Goal: Task Accomplishment & Management: Complete application form

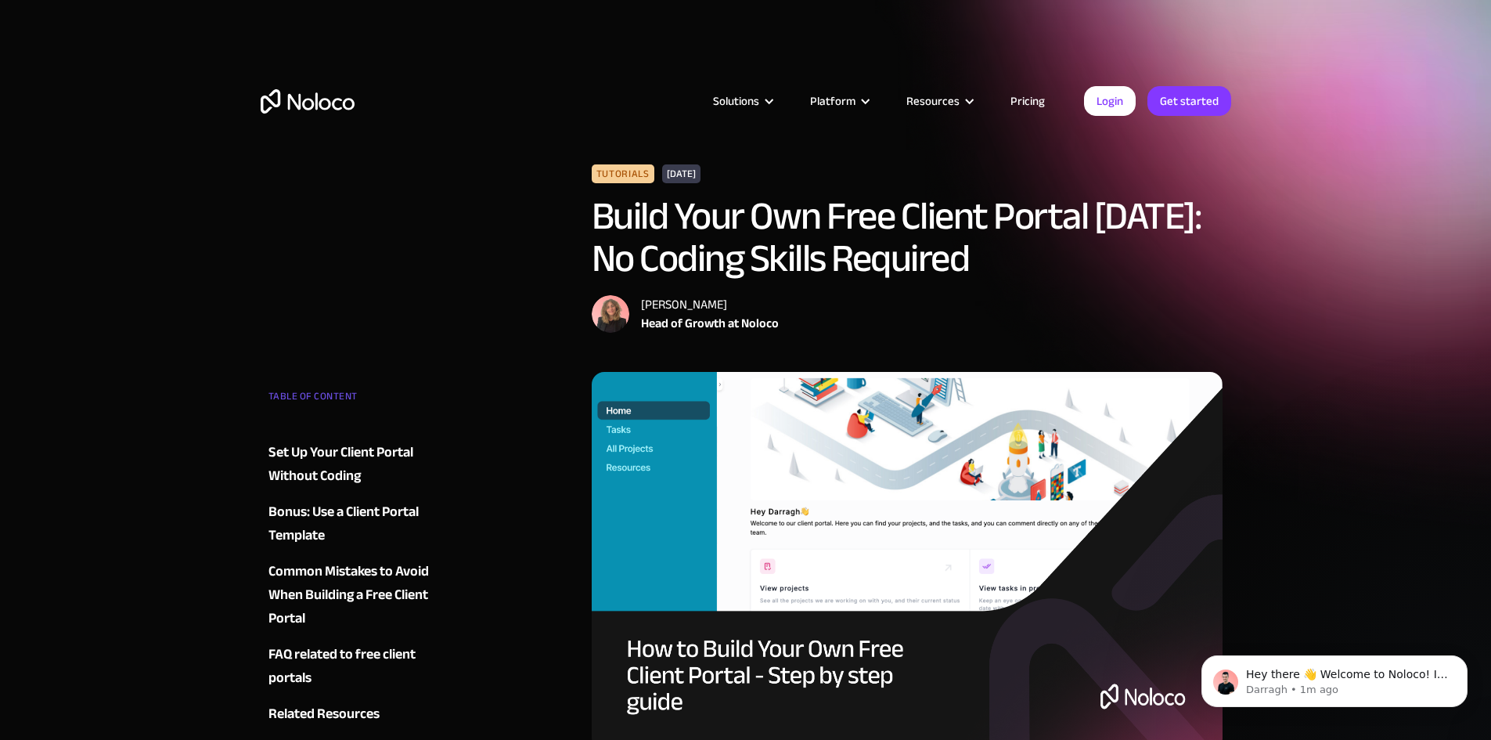
click at [1019, 100] on link "Pricing" at bounding box center [1028, 101] width 74 height 20
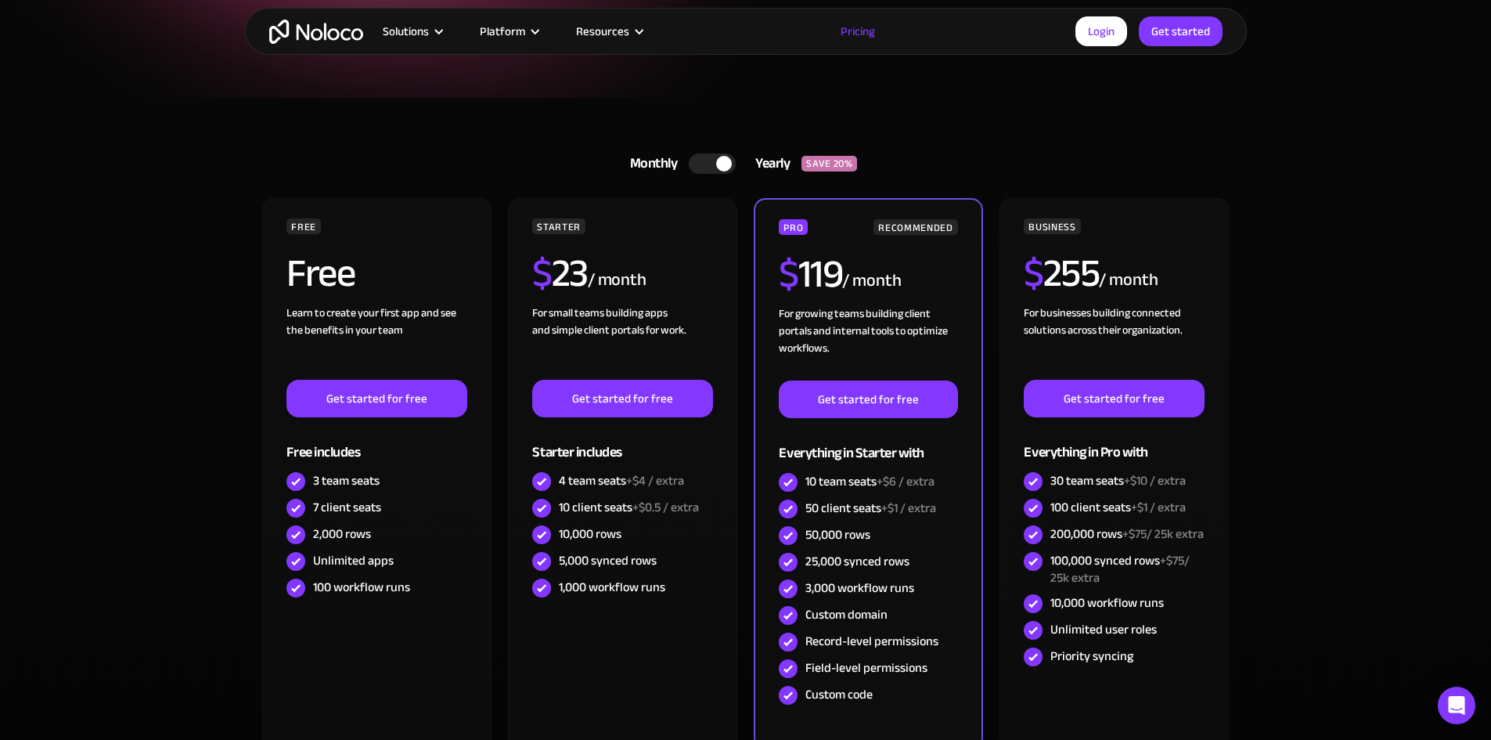
scroll to position [287, 0]
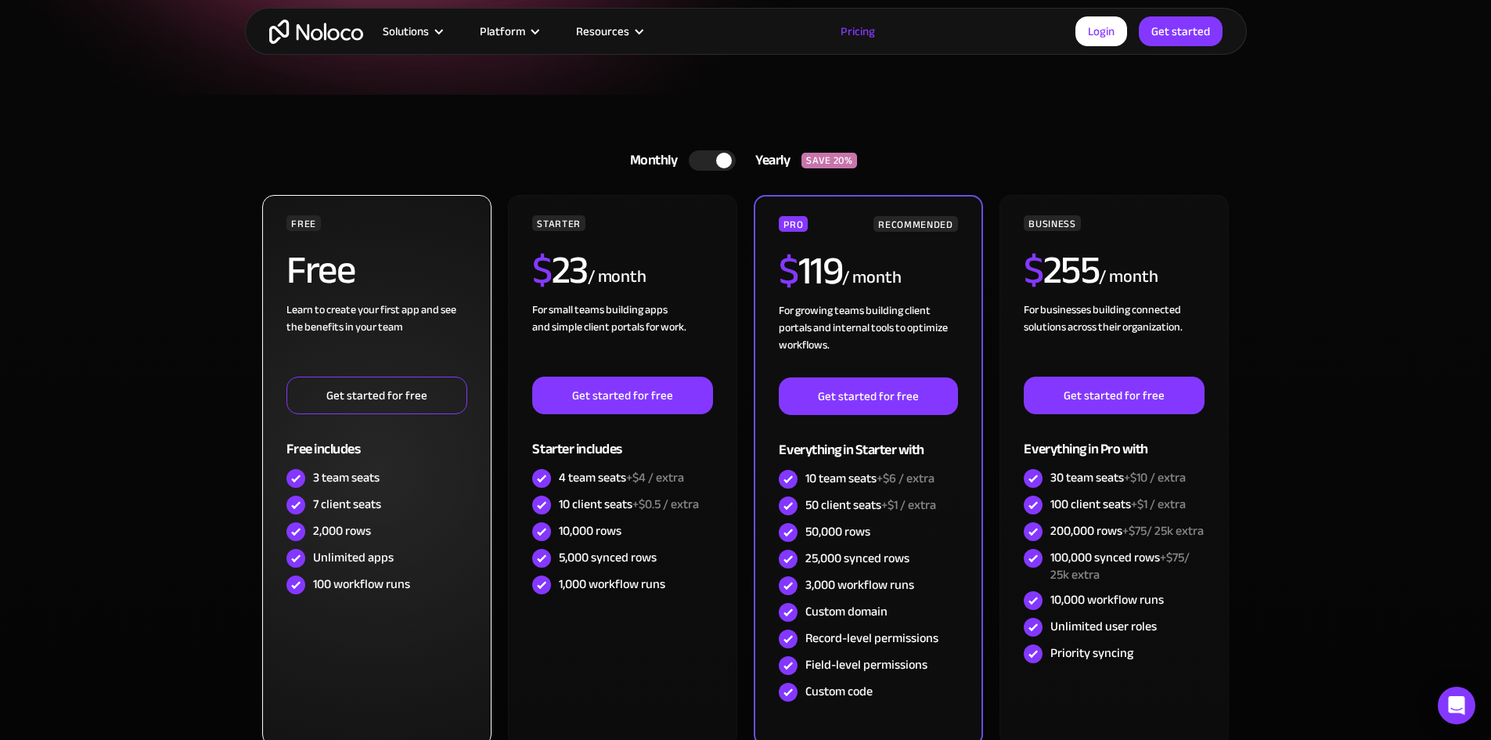
click at [349, 391] on link "Get started for free" at bounding box center [376, 395] width 180 height 38
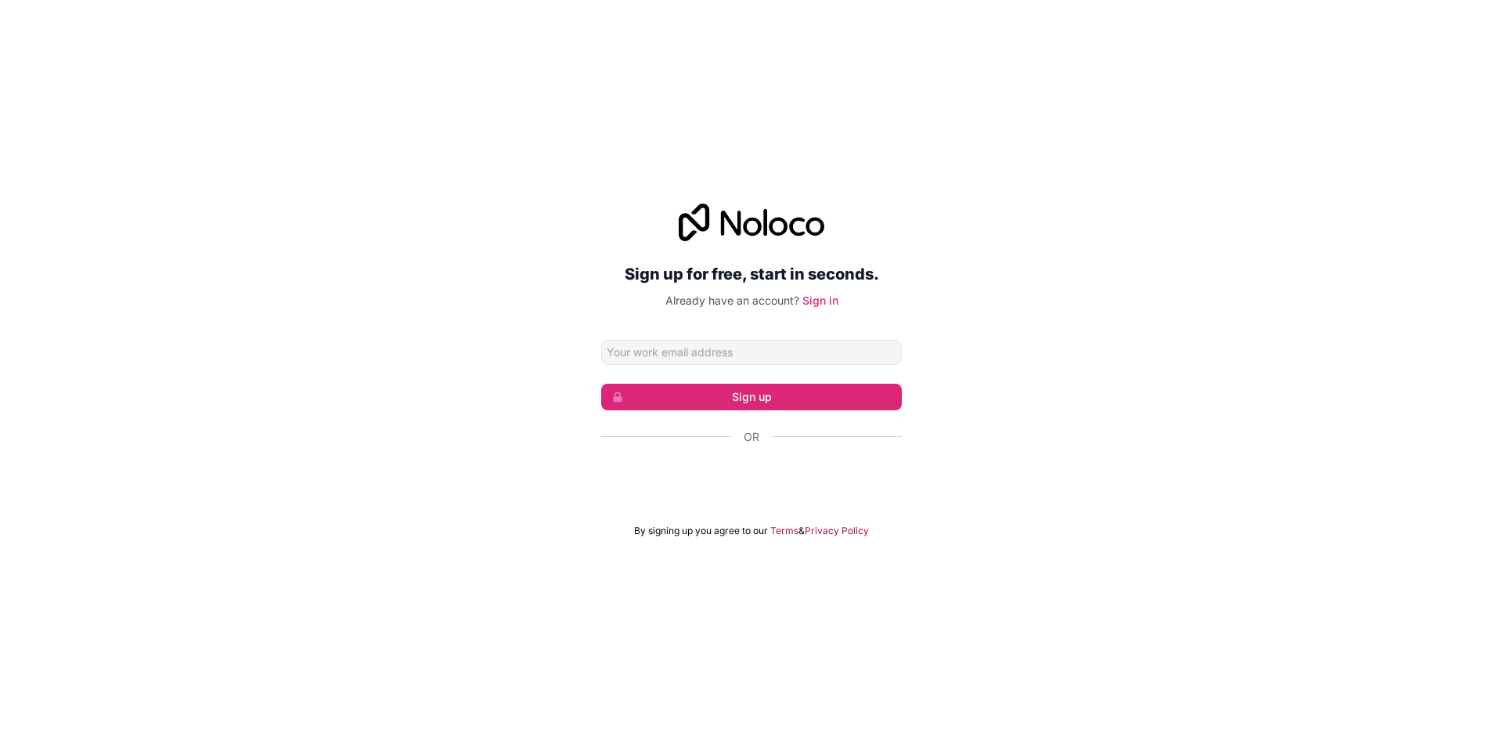
click at [641, 353] on input "Email address" at bounding box center [751, 352] width 301 height 25
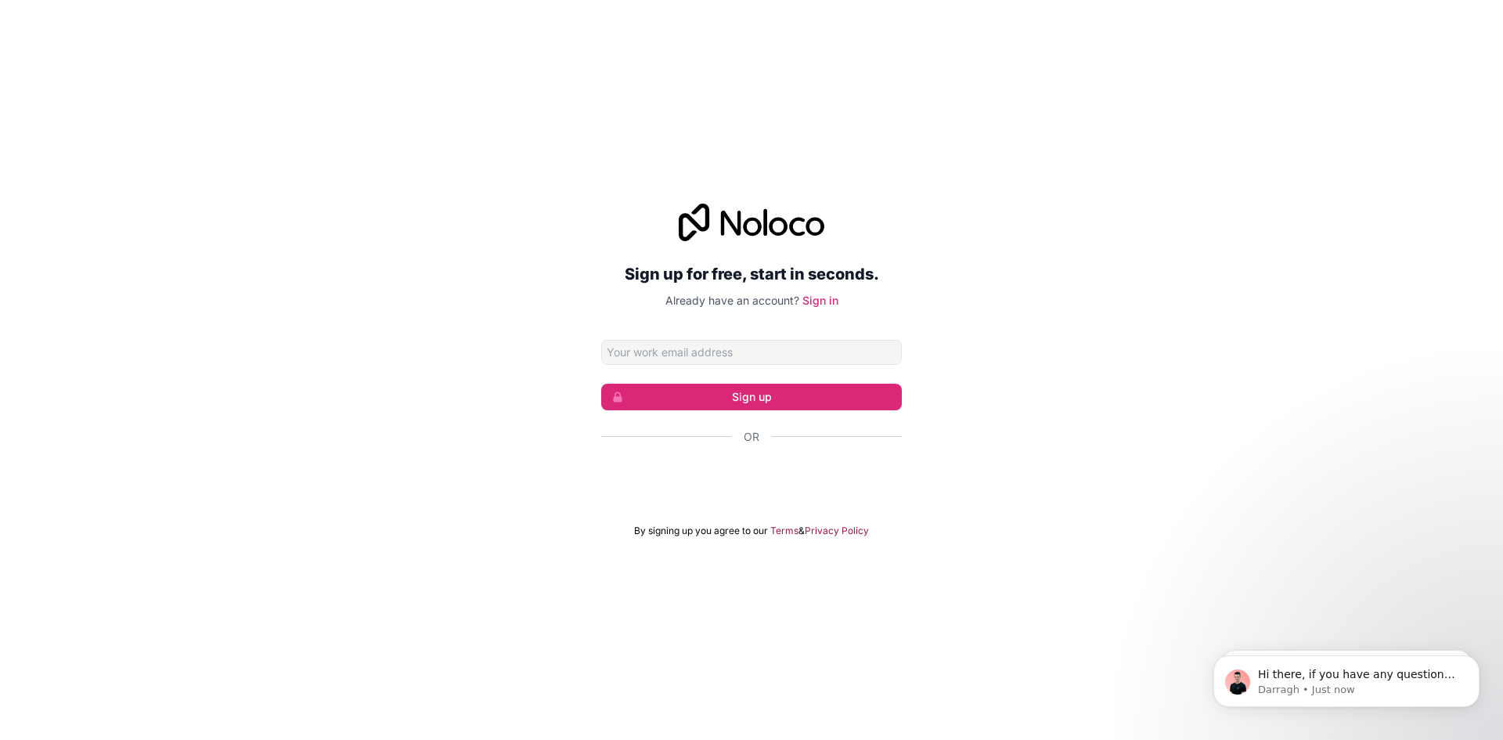
click at [778, 361] on input "Email address" at bounding box center [751, 352] width 301 height 25
type input "andrew@propertyabacus.com.au"
click at [764, 390] on button "Sign up" at bounding box center [751, 397] width 301 height 27
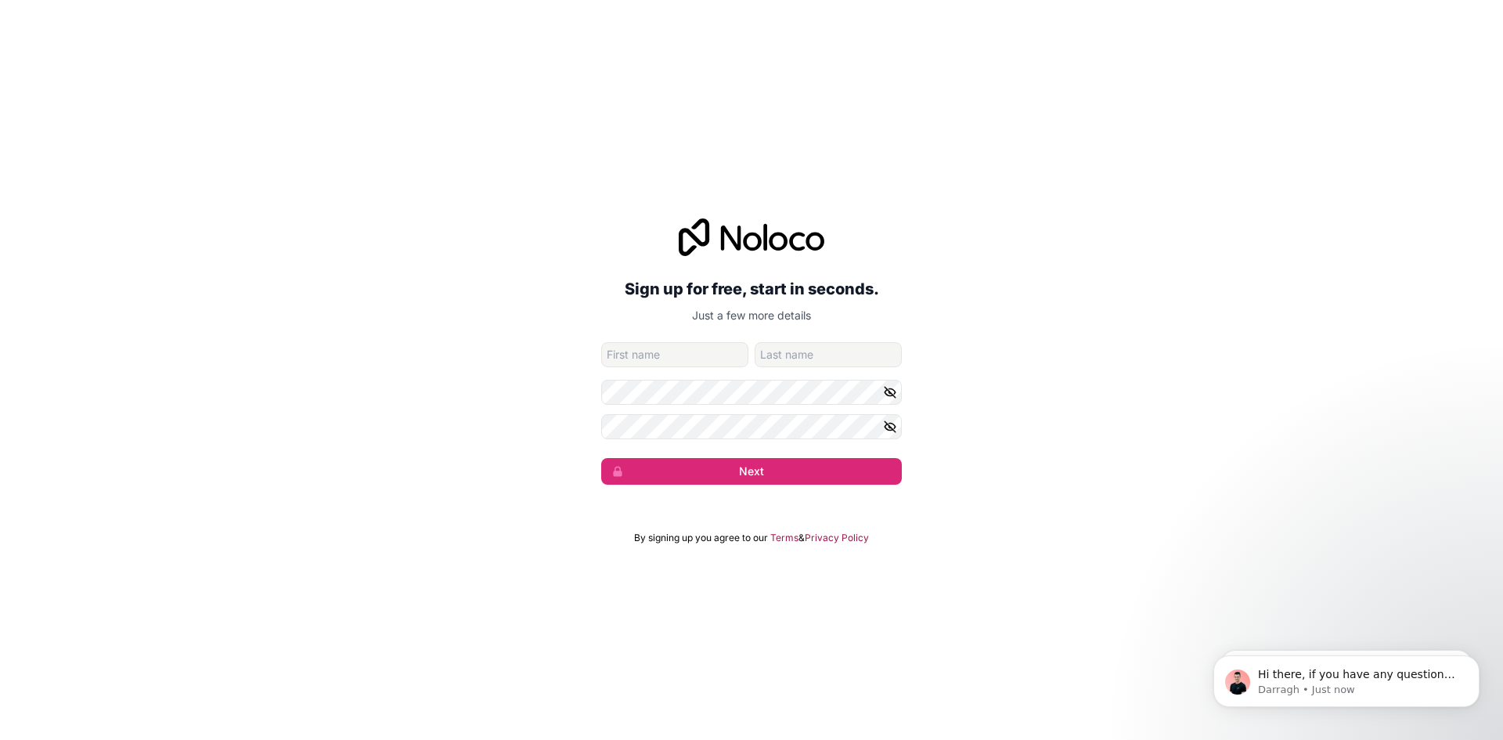
click at [672, 355] on input "given-name" at bounding box center [674, 354] width 147 height 25
type input "Andrew"
type input "Brien"
click at [702, 472] on button "Next" at bounding box center [751, 471] width 301 height 27
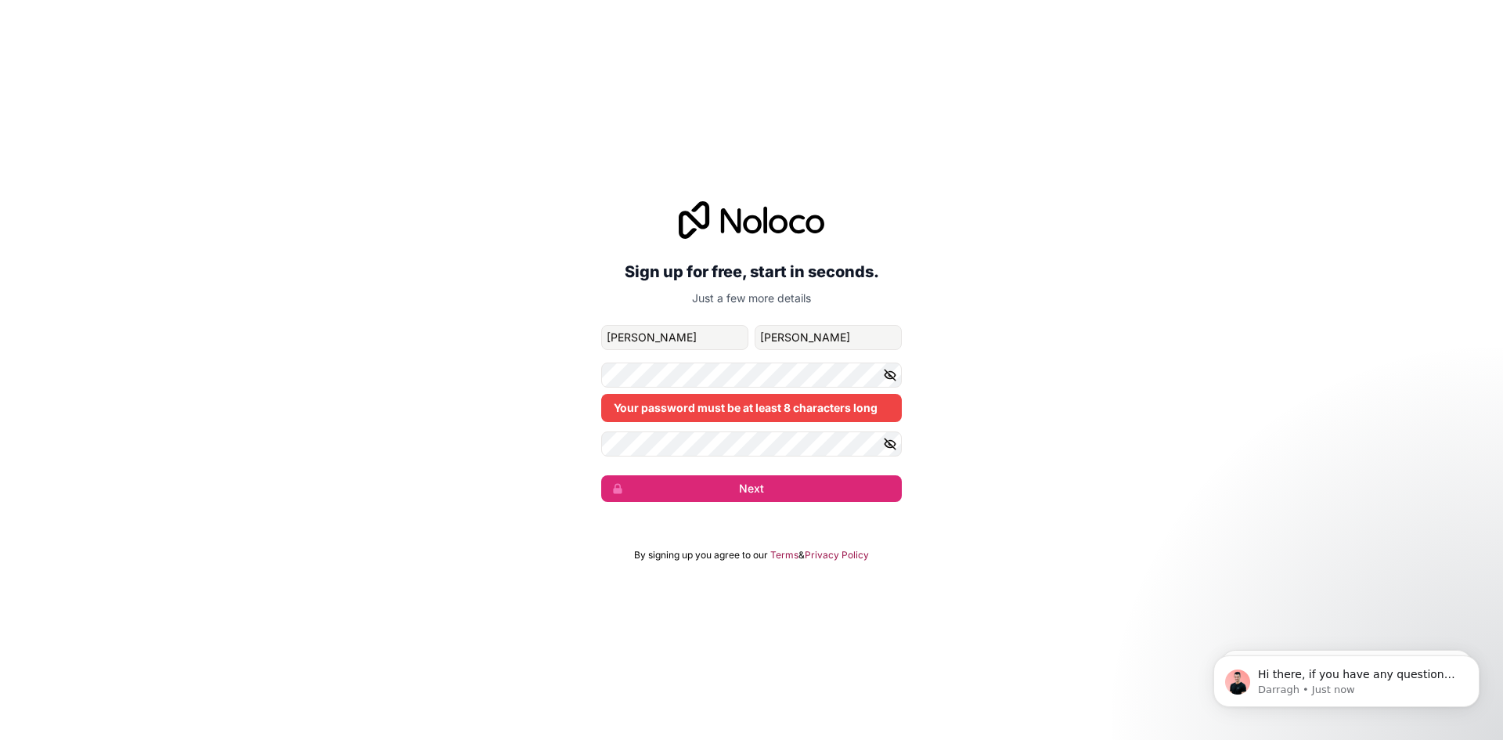
click at [894, 374] on icon "button" at bounding box center [890, 375] width 14 height 14
click at [603, 357] on form "andrew@propertyabacus.com.au Andrew Brien Your password must be at least 8 char…" at bounding box center [751, 413] width 301 height 177
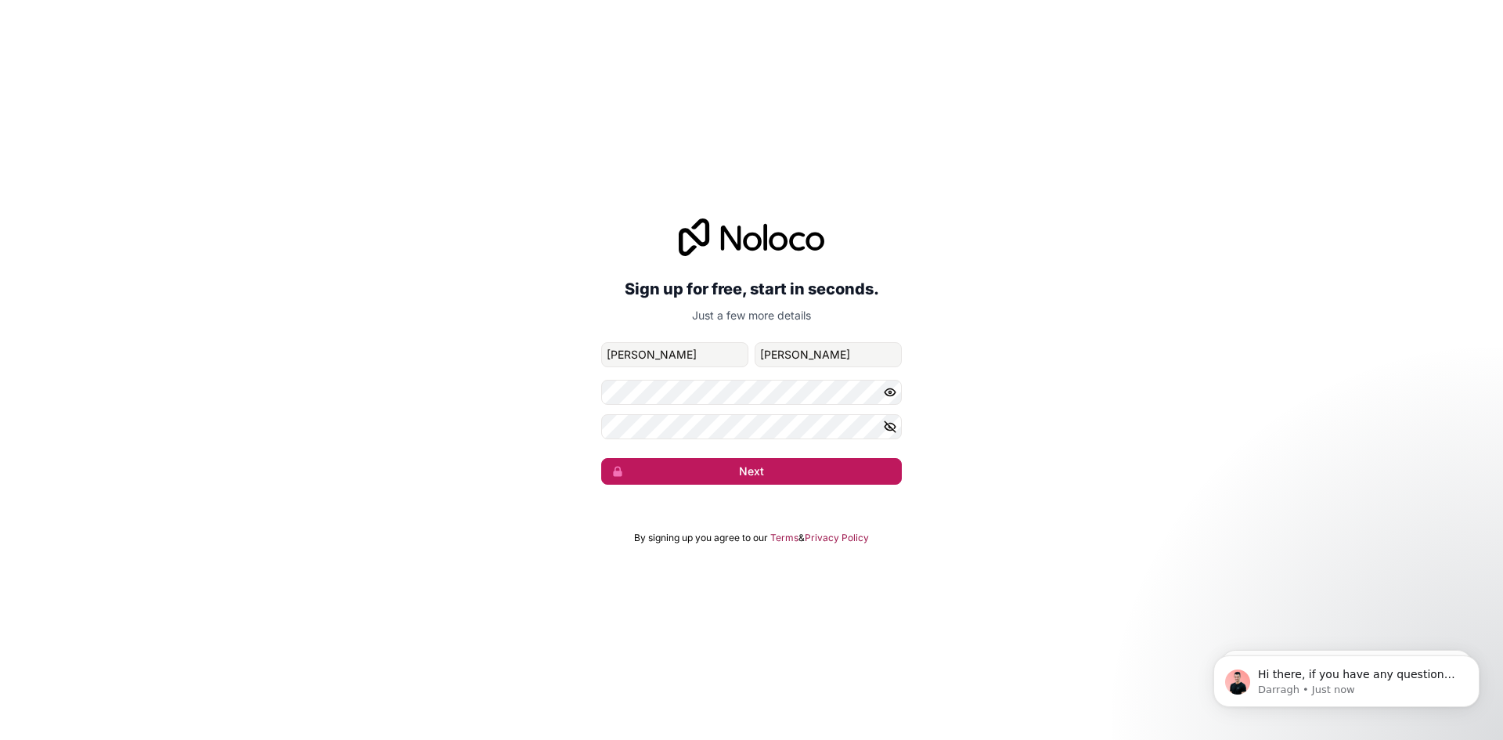
click at [770, 474] on button "Next" at bounding box center [751, 471] width 301 height 27
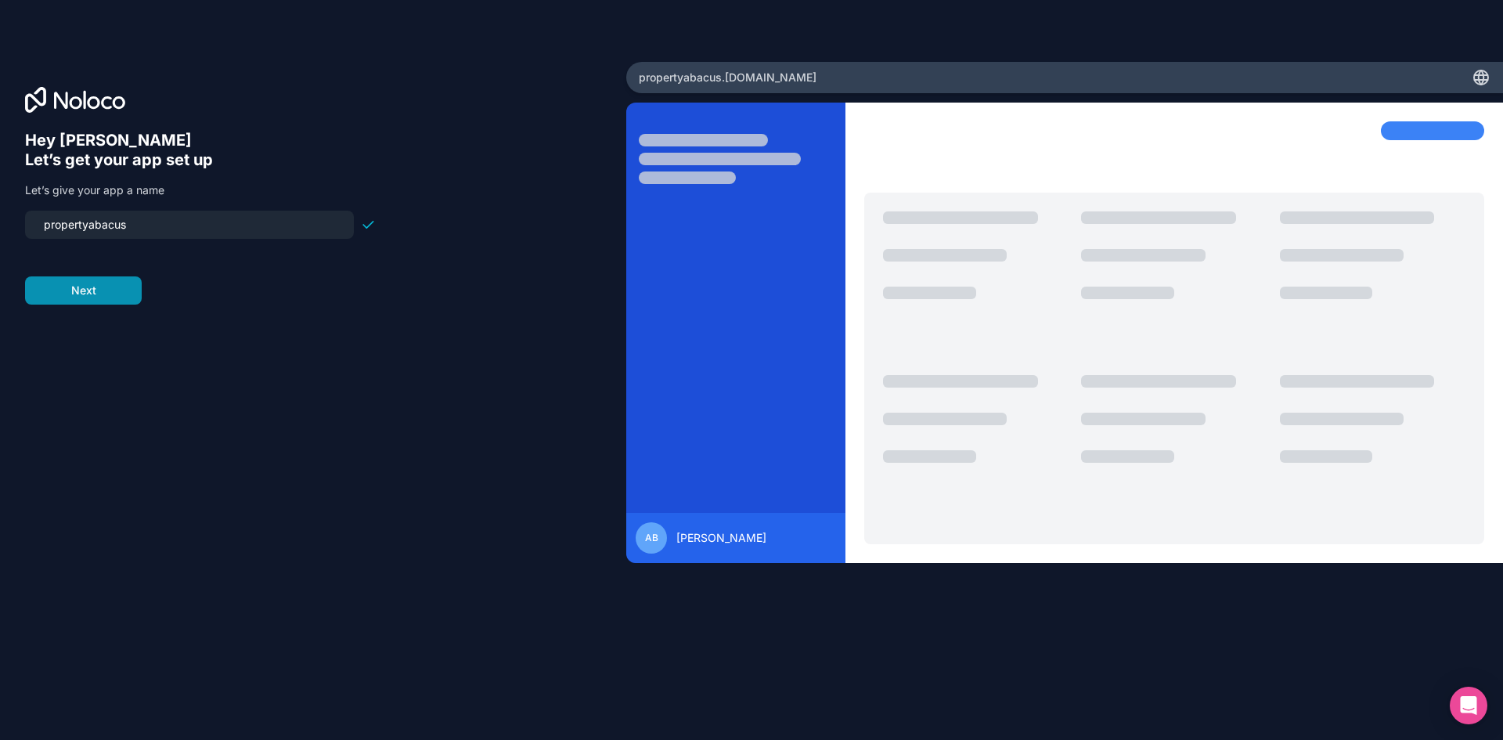
click at [99, 283] on button "Next" at bounding box center [83, 290] width 117 height 28
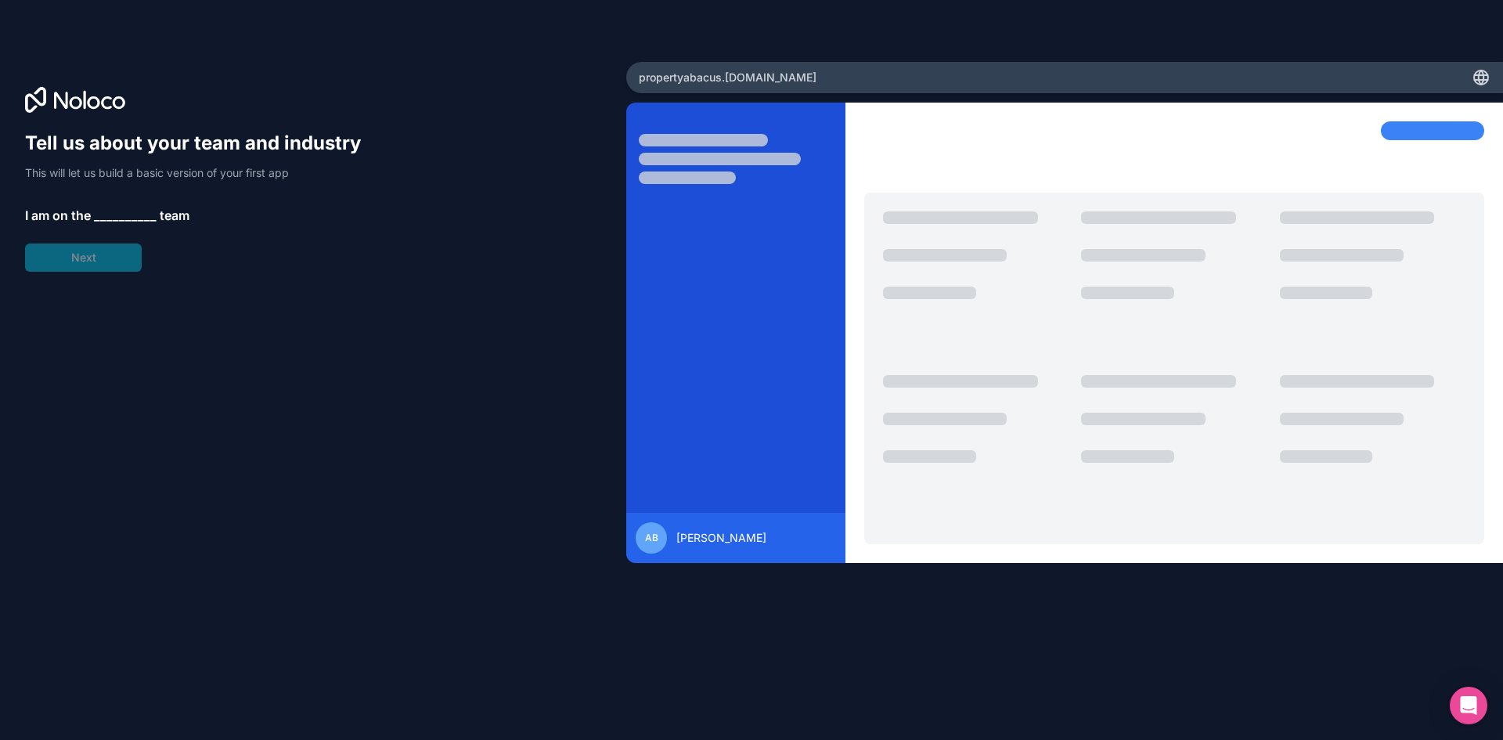
click at [120, 222] on span "__________" at bounding box center [125, 215] width 63 height 19
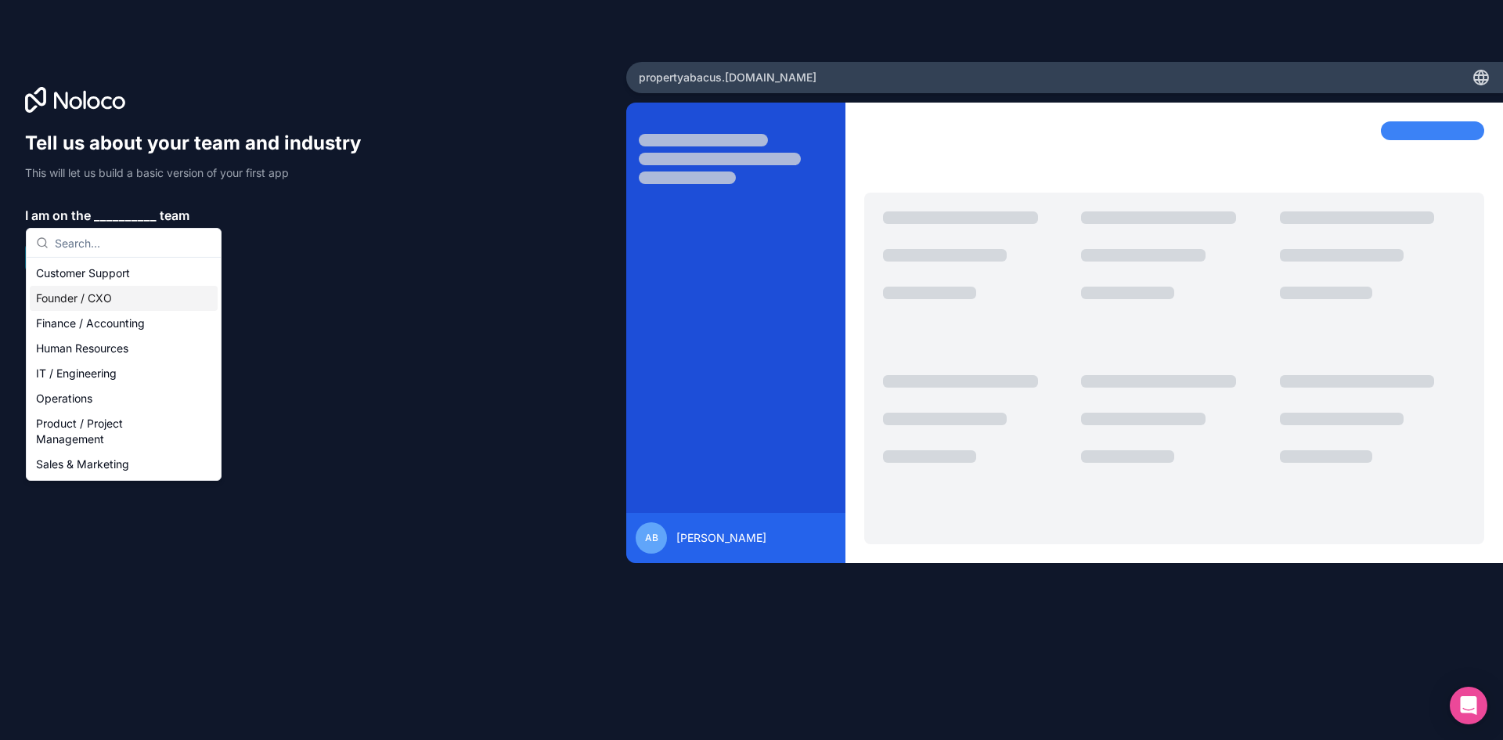
click at [91, 290] on div "Founder / CXO" at bounding box center [124, 298] width 188 height 25
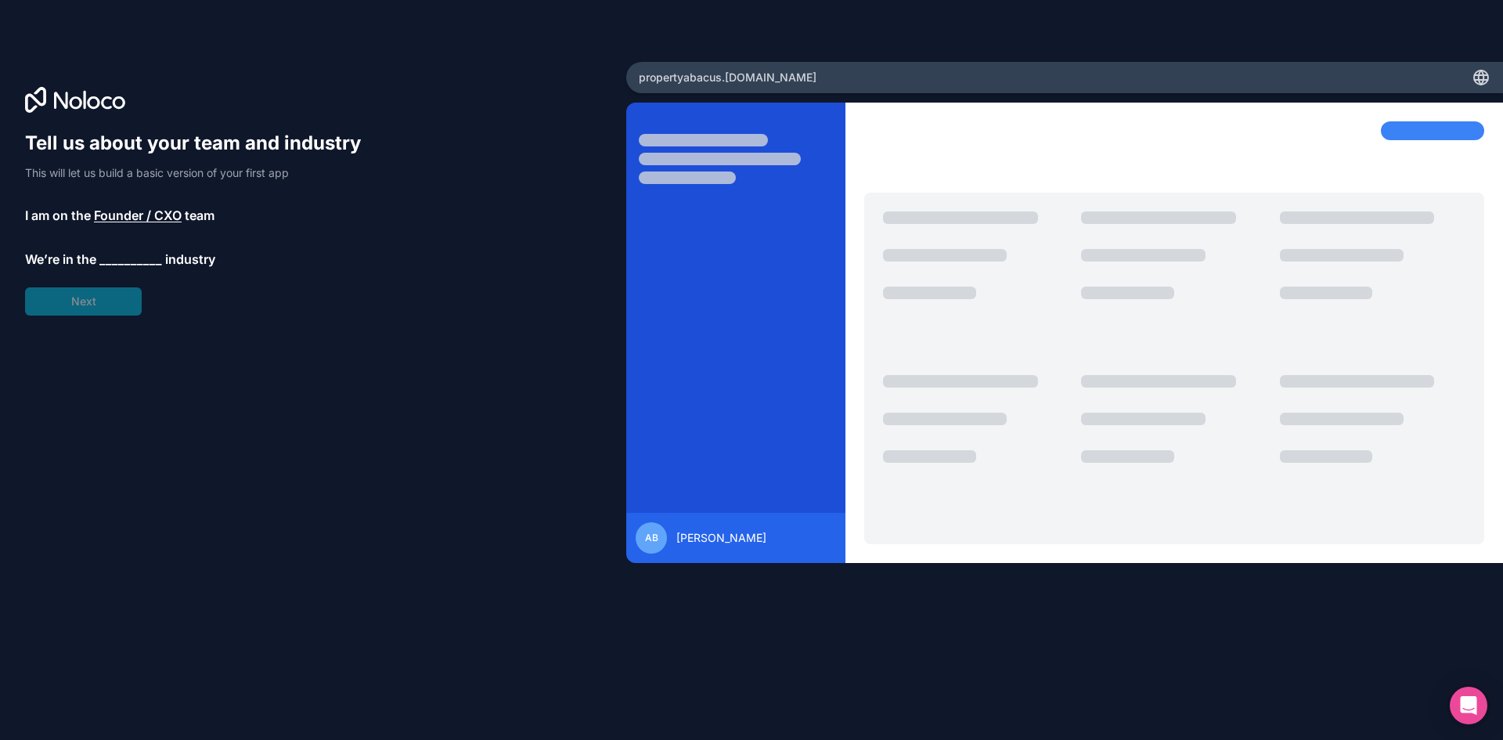
click at [106, 261] on span "__________" at bounding box center [130, 259] width 63 height 19
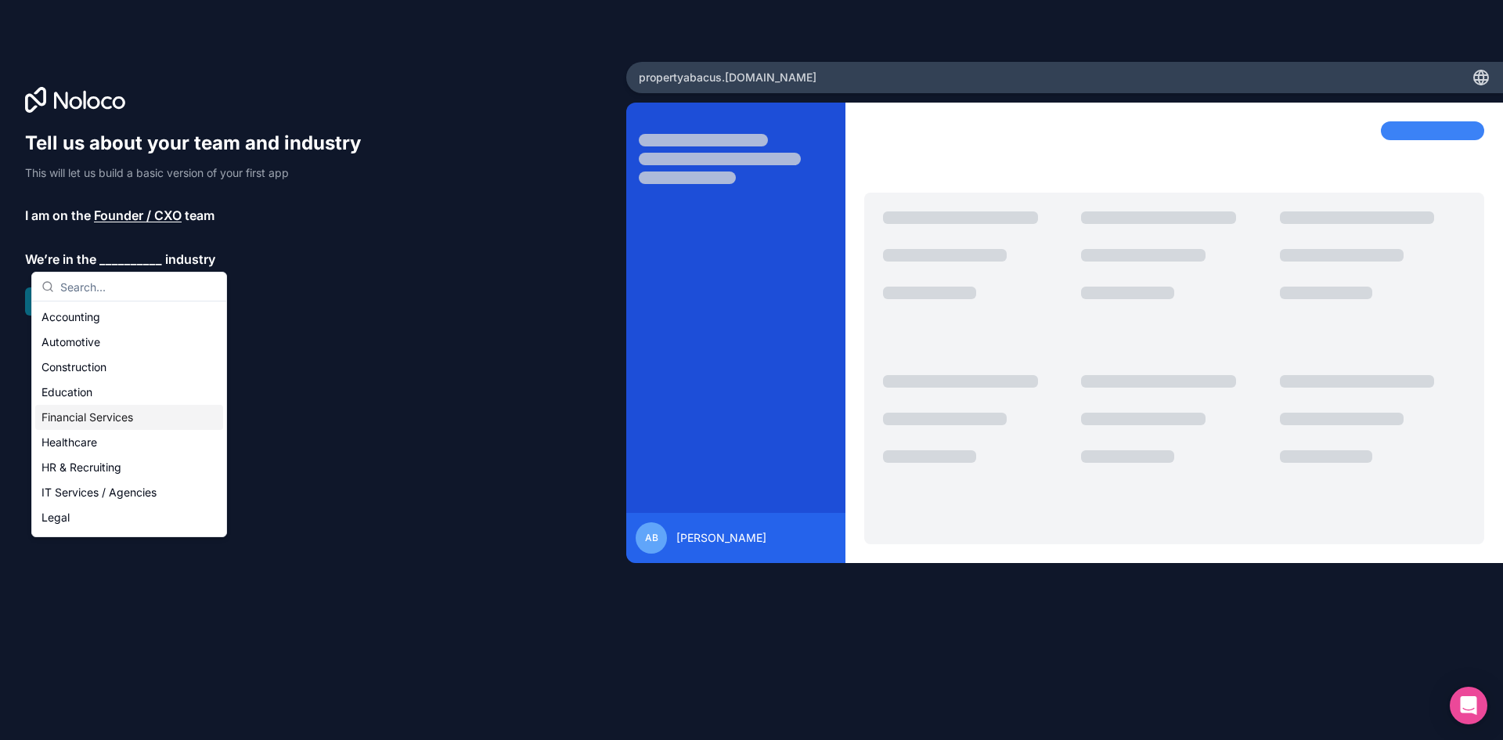
click at [95, 410] on div "Financial Services" at bounding box center [129, 417] width 188 height 25
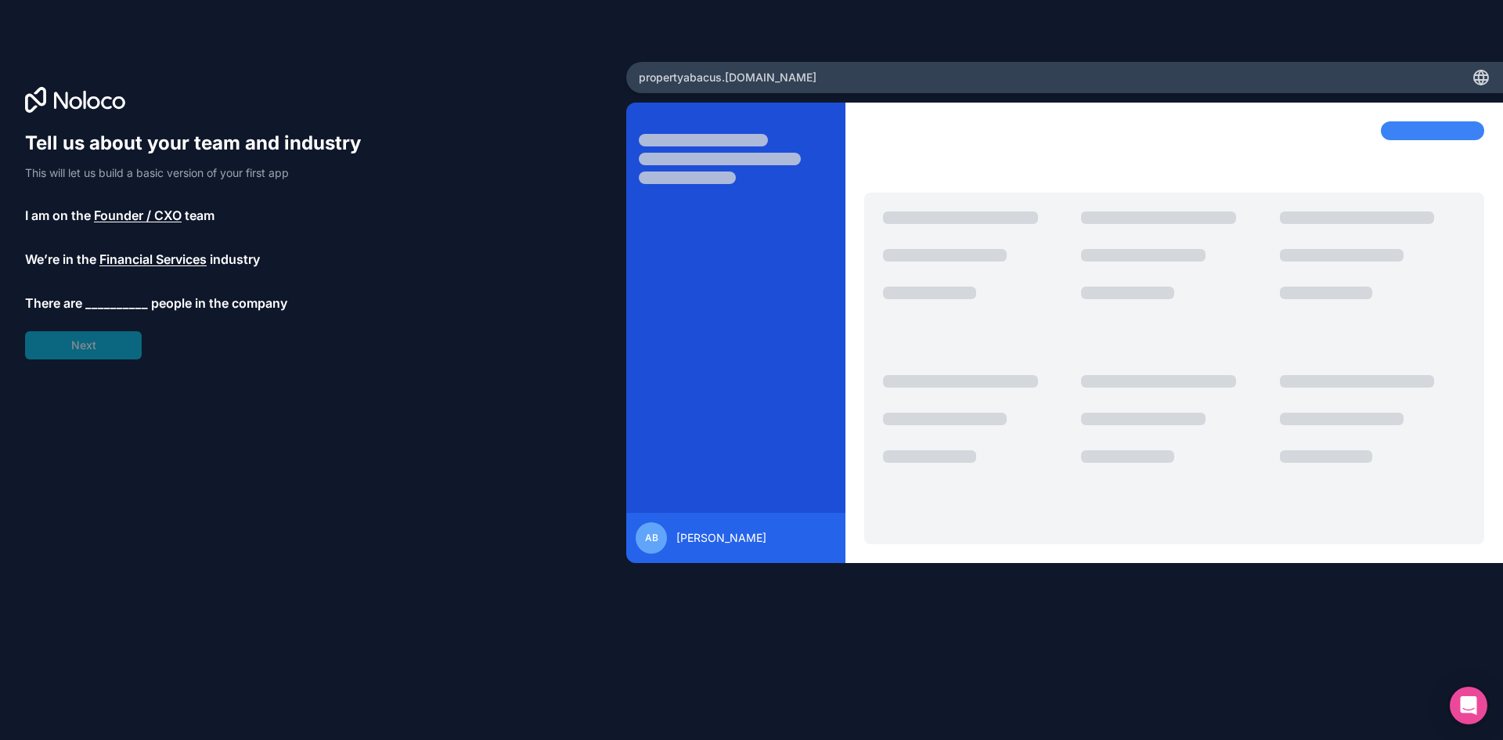
click at [100, 297] on span "__________" at bounding box center [116, 303] width 63 height 19
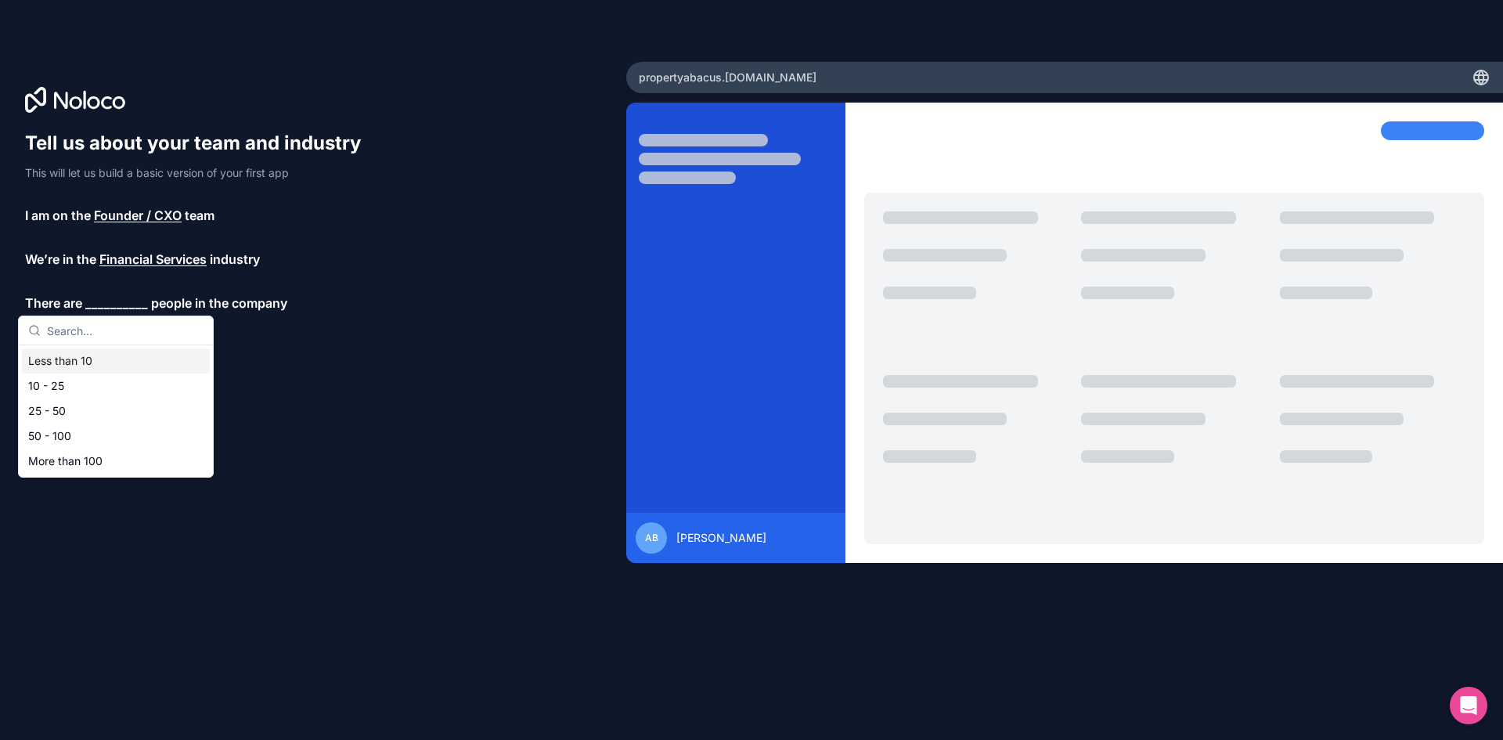
click at [67, 360] on div "Less than 10" at bounding box center [116, 360] width 188 height 25
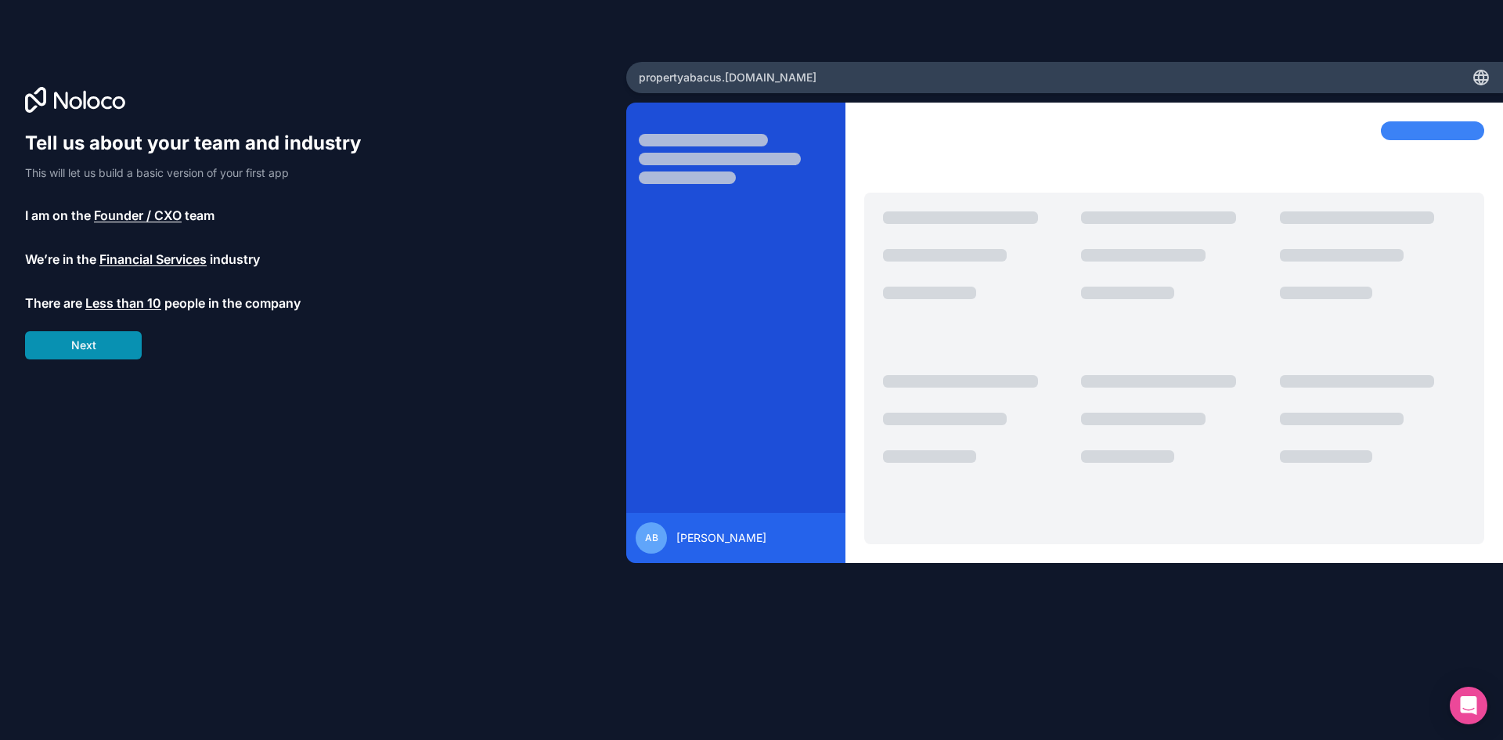
click at [78, 340] on button "Next" at bounding box center [83, 345] width 117 height 28
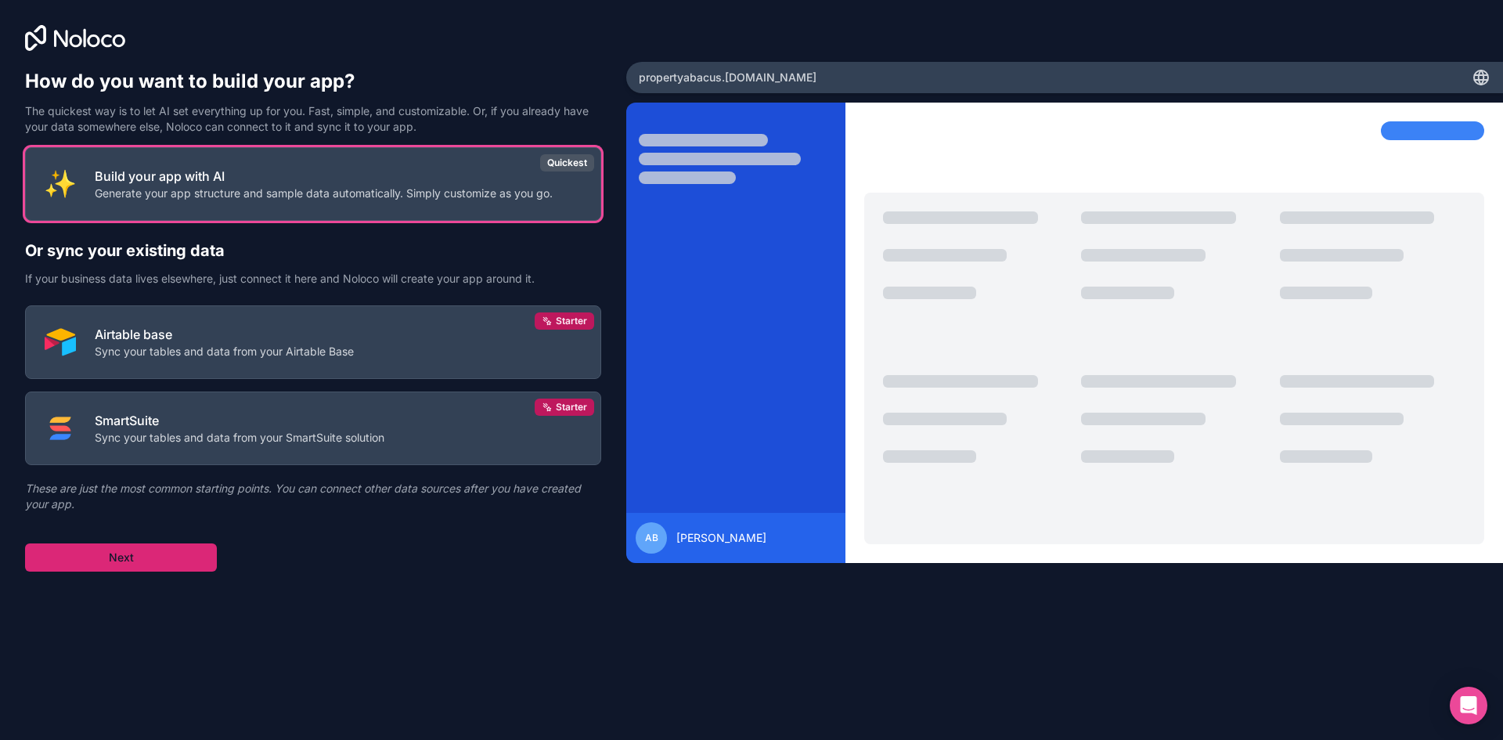
click at [113, 546] on button "Next" at bounding box center [121, 557] width 192 height 28
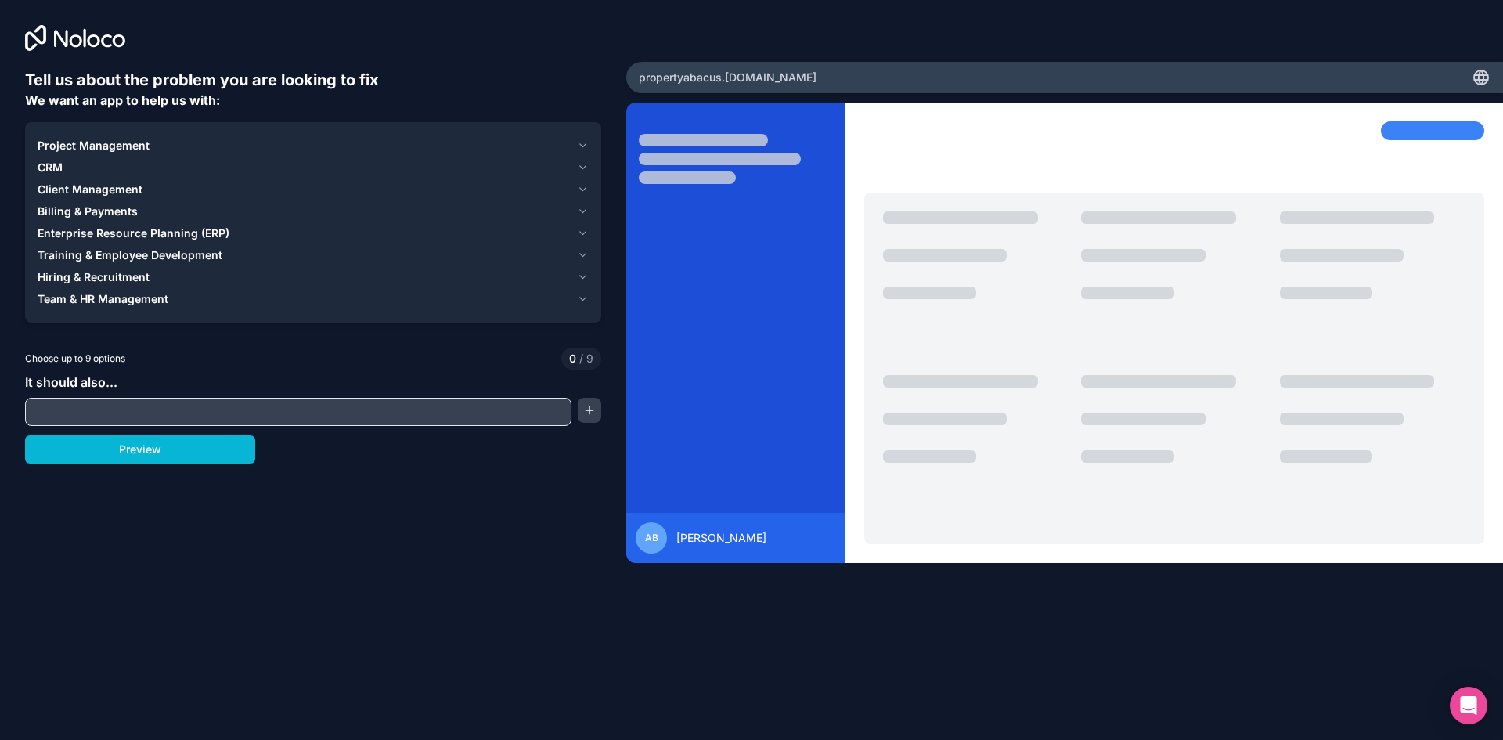
click at [581, 157] on button "CRM" at bounding box center [313, 168] width 551 height 22
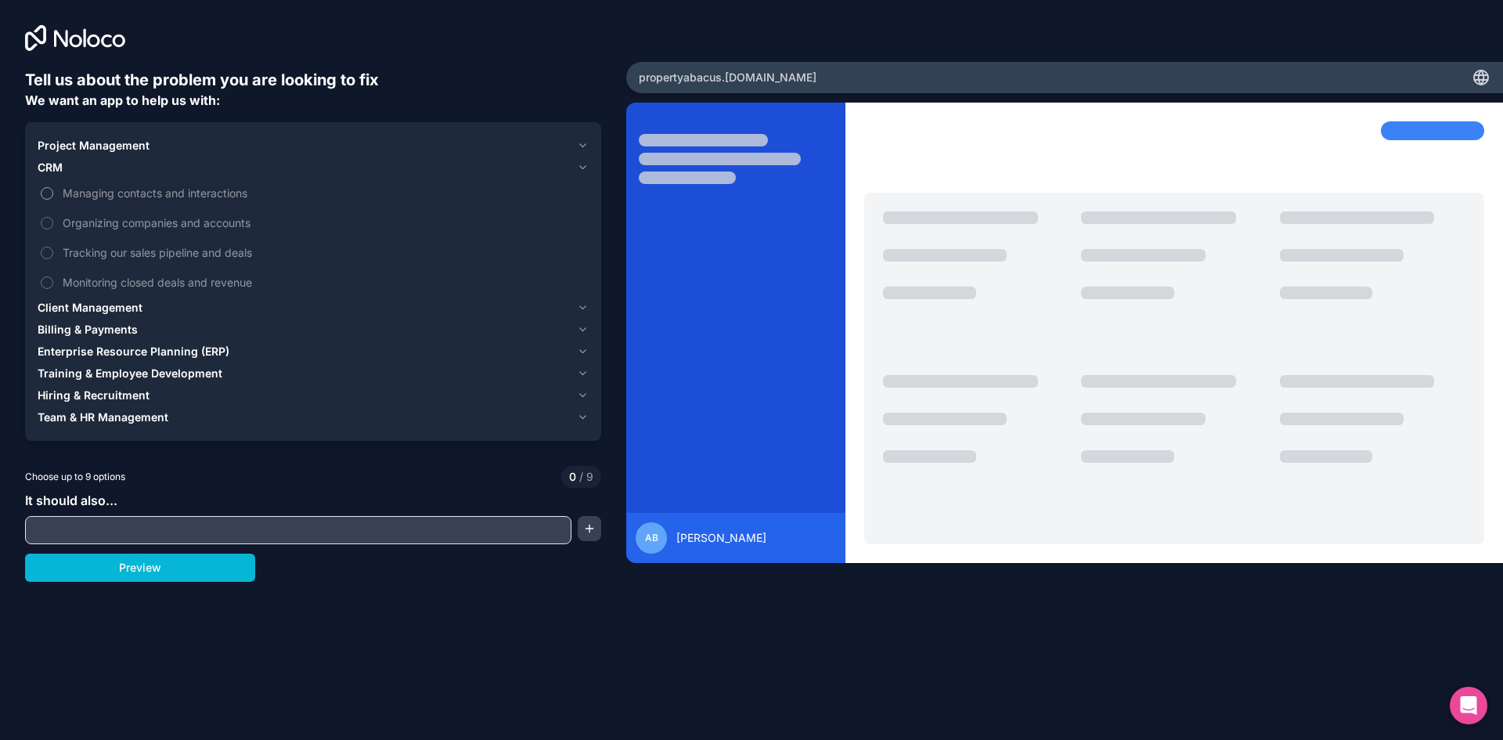
click at [47, 195] on button "Managing contacts and interactions" at bounding box center [47, 193] width 13 height 13
click at [131, 522] on input "text" at bounding box center [298, 530] width 539 height 22
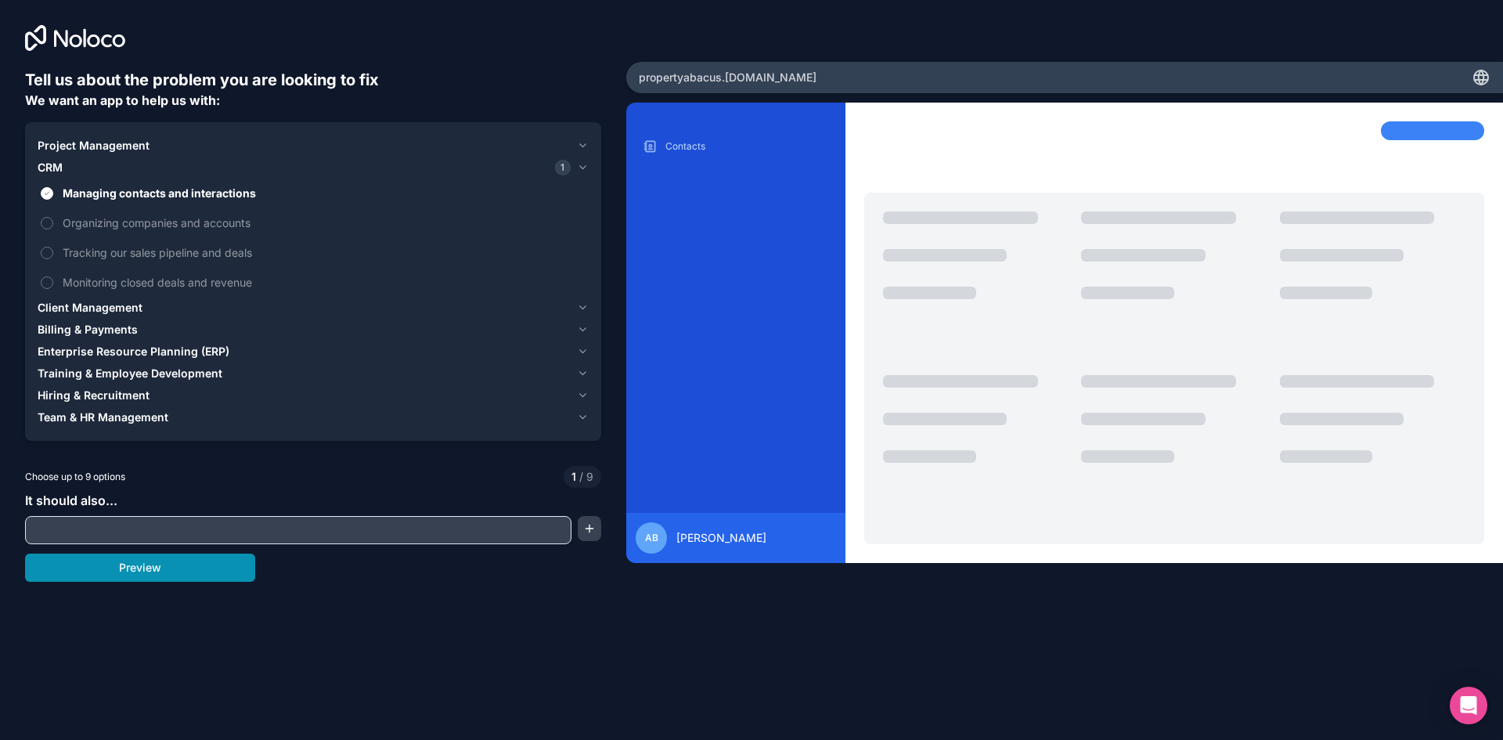
click at [134, 570] on button "Preview" at bounding box center [140, 567] width 230 height 28
click at [55, 285] on label "Monitoring closed deals and revenue" at bounding box center [313, 282] width 551 height 29
click at [53, 285] on button "Monitoring closed deals and revenue" at bounding box center [47, 282] width 13 height 13
click at [135, 567] on button "Preview" at bounding box center [140, 567] width 230 height 28
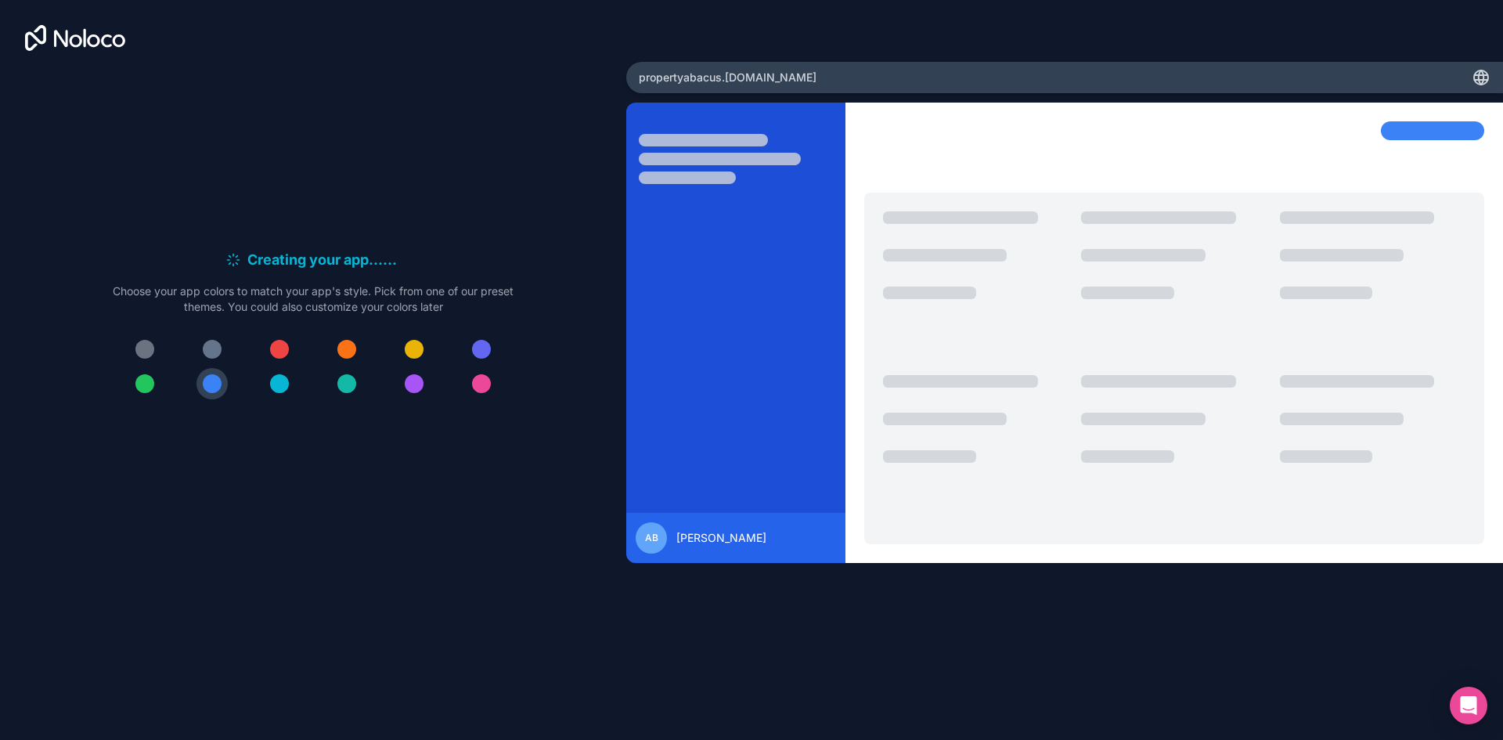
click at [290, 378] on button at bounding box center [279, 383] width 31 height 31
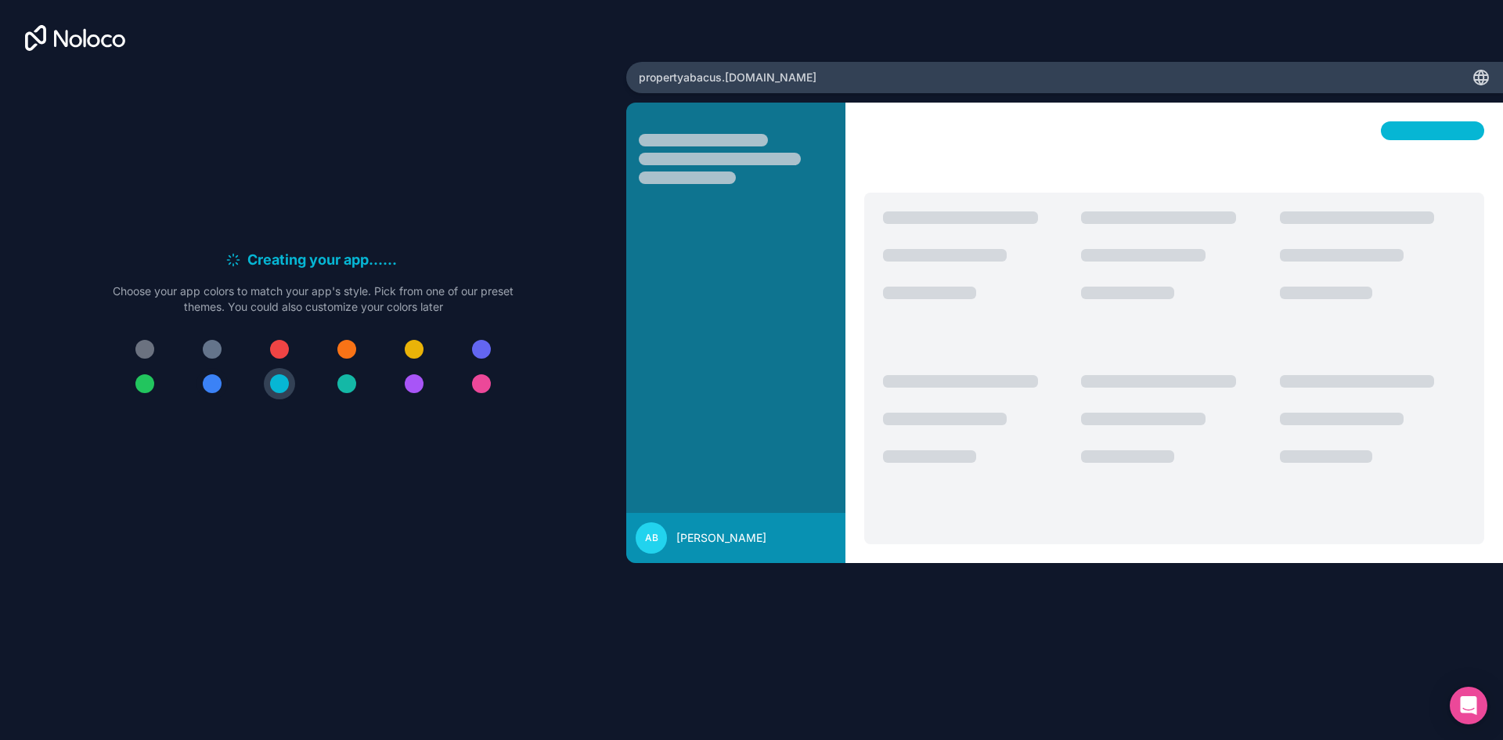
click at [208, 380] on div at bounding box center [212, 383] width 19 height 19
